Goal: Transaction & Acquisition: Purchase product/service

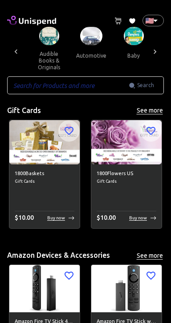
scroll to position [0, 172]
click at [94, 45] on button "automotive" at bounding box center [91, 55] width 45 height 21
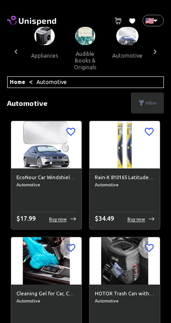
click at [154, 50] on icon at bounding box center [155, 51] width 9 height 9
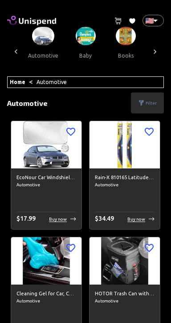
scroll to position [0, 226]
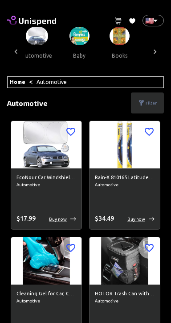
click at [155, 52] on icon at bounding box center [155, 51] width 3 height 4
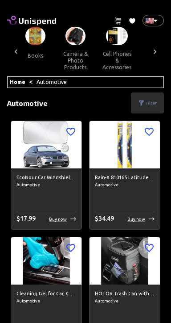
scroll to position [0, 317]
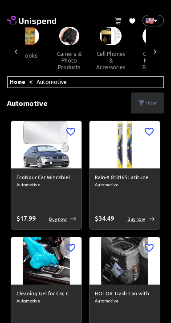
click at [155, 55] on icon at bounding box center [155, 51] width 9 height 9
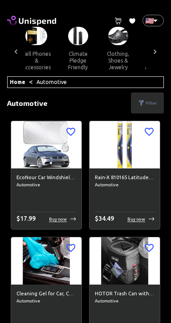
scroll to position [0, 408]
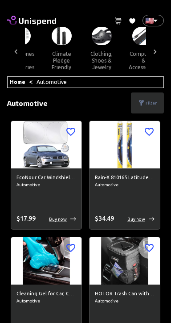
click at [157, 54] on icon at bounding box center [155, 51] width 9 height 9
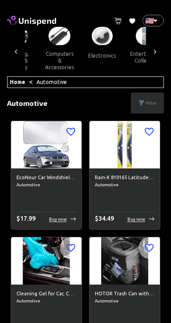
scroll to position [0, 498]
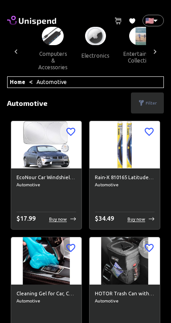
click at [154, 54] on icon at bounding box center [155, 51] width 9 height 9
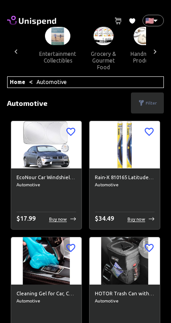
scroll to position [0, 589]
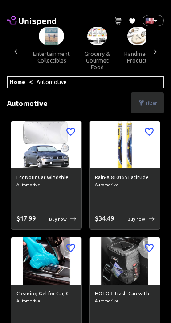
click at [152, 52] on icon at bounding box center [155, 51] width 9 height 9
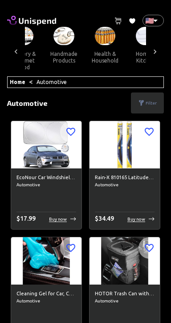
scroll to position [0, 680]
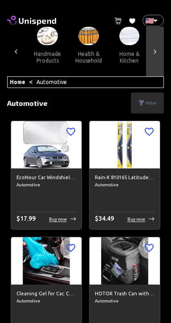
click at [154, 52] on icon at bounding box center [155, 51] width 9 height 9
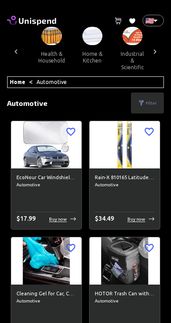
scroll to position [0, 770]
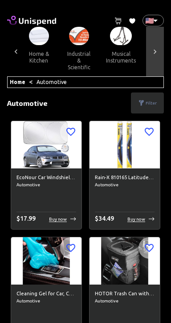
click at [154, 53] on icon at bounding box center [155, 51] width 9 height 9
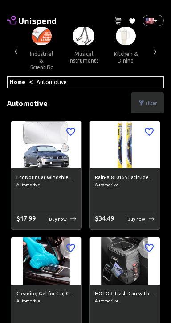
scroll to position [0, 861]
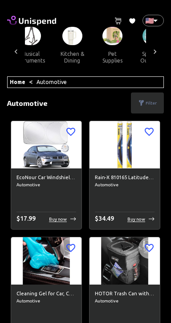
click at [154, 53] on icon at bounding box center [155, 51] width 9 height 9
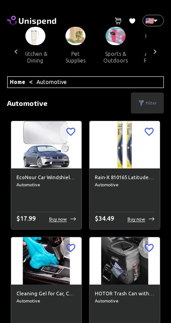
scroll to position [0, 952]
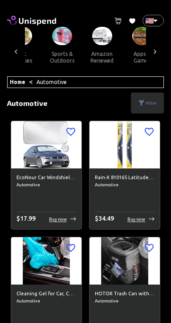
click at [154, 53] on icon at bounding box center [155, 51] width 3 height 4
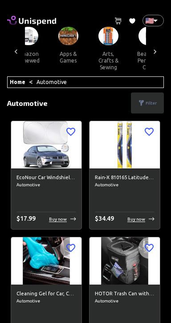
scroll to position [0, 1042]
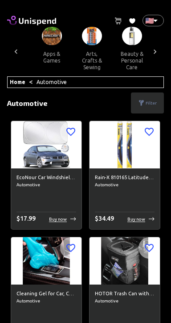
click at [153, 53] on icon at bounding box center [155, 51] width 9 height 9
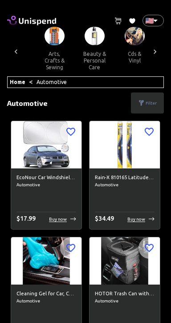
scroll to position [0, 1133]
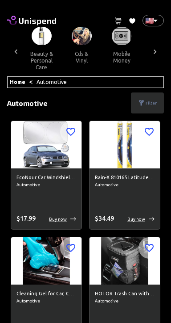
click at [154, 51] on icon at bounding box center [155, 51] width 9 height 9
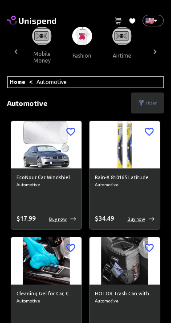
scroll to position [0, 1224]
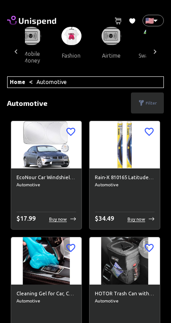
click at [149, 54] on div at bounding box center [155, 52] width 18 height 50
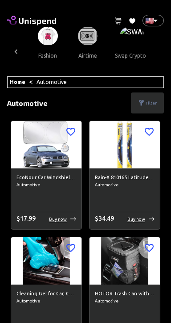
click at [156, 51] on div "all products gift cards amazon devices & accessories appliances audible books &…" at bounding box center [85, 52] width 157 height 50
